Goal: Task Accomplishment & Management: Manage account settings

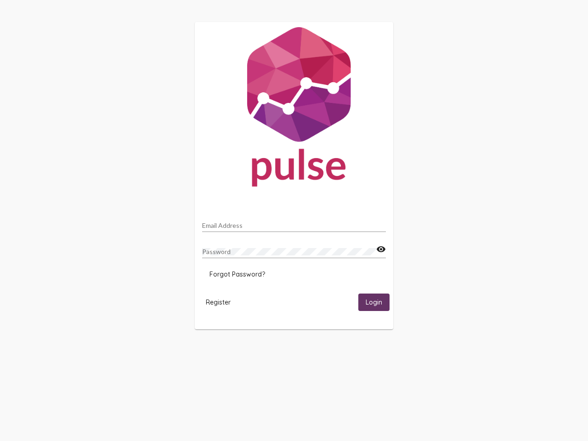
click at [294, 223] on input "Email Address" at bounding box center [294, 225] width 184 height 7
click at [381, 249] on mat-icon "visibility" at bounding box center [381, 249] width 10 height 11
click at [237, 274] on span "Forgot Password?" at bounding box center [237, 274] width 56 height 8
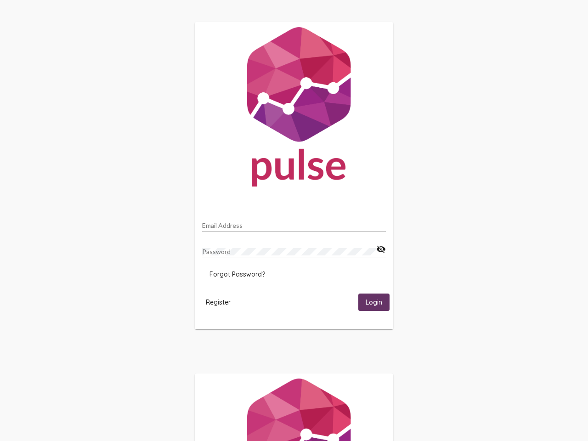
click at [218, 302] on span "Register" at bounding box center [218, 302] width 25 height 8
click at [374, 302] on span "Login" at bounding box center [373, 302] width 17 height 8
